Goal: Transaction & Acquisition: Download file/media

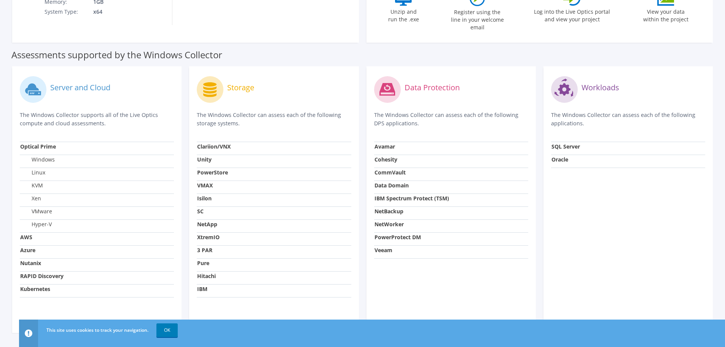
scroll to position [219, 0]
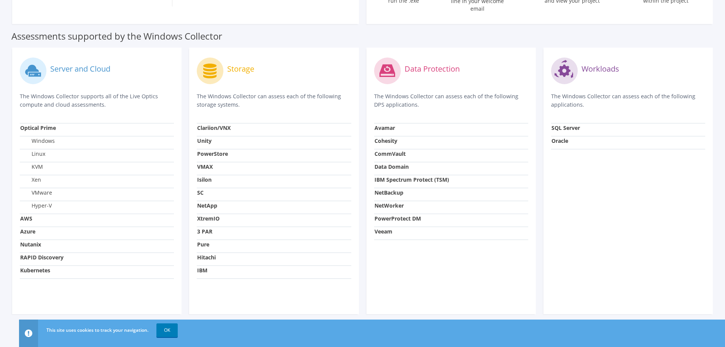
click at [247, 99] on p "The Windows Collector can assess each of the following storage systems." at bounding box center [274, 100] width 154 height 17
click at [166, 329] on link "OK" at bounding box center [166, 330] width 21 height 14
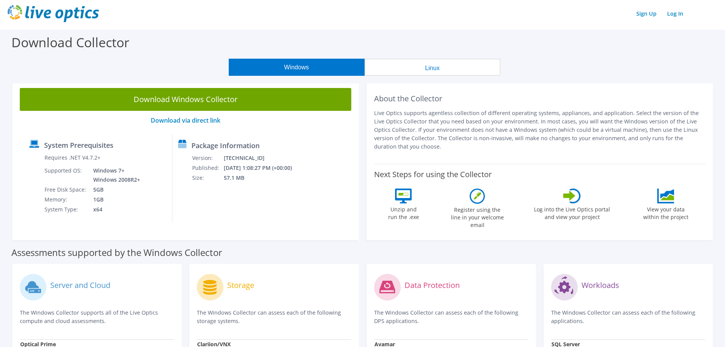
scroll to position [0, 0]
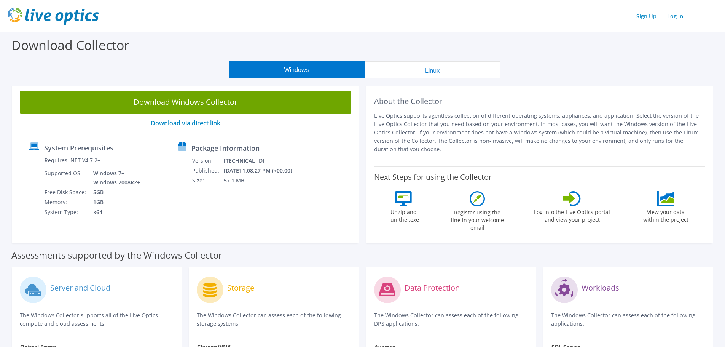
click at [434, 72] on button "Linux" at bounding box center [433, 69] width 136 height 17
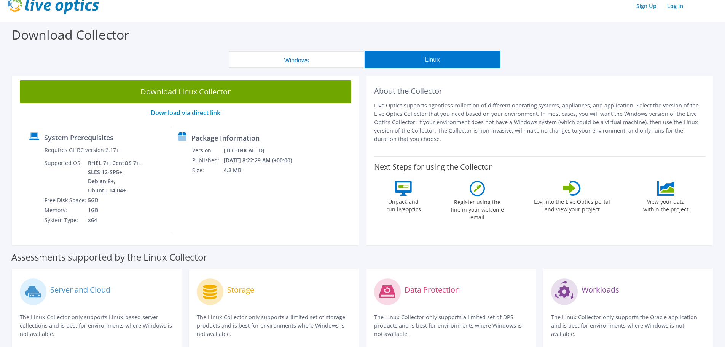
scroll to position [9, 0]
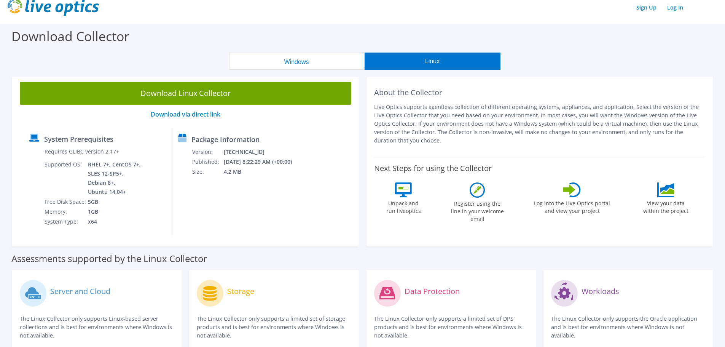
click at [316, 65] on button "Windows" at bounding box center [297, 61] width 136 height 17
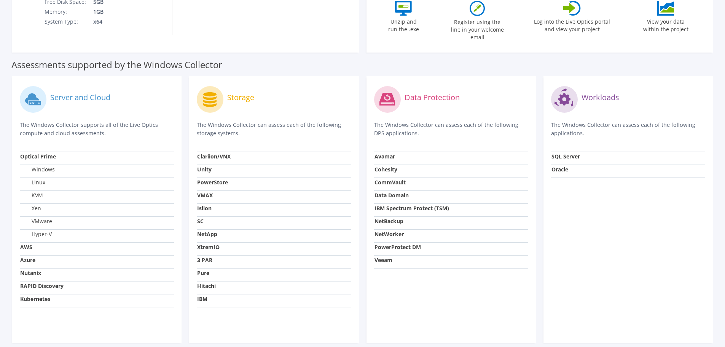
scroll to position [0, 0]
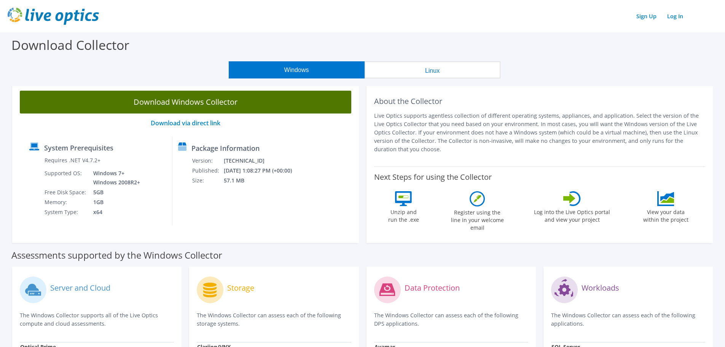
click at [185, 101] on link "Download Windows Collector" at bounding box center [186, 102] width 332 height 23
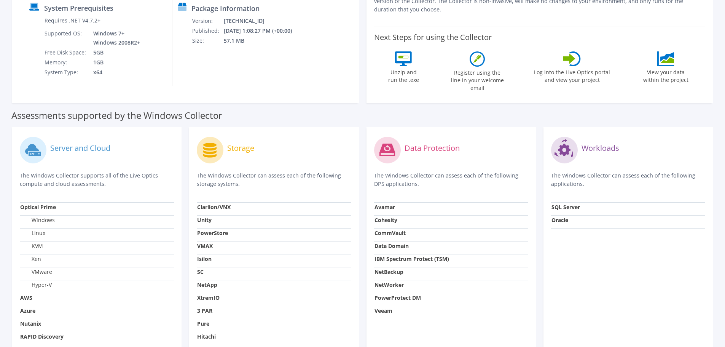
scroll to position [152, 0]
